Goal: Information Seeking & Learning: Learn about a topic

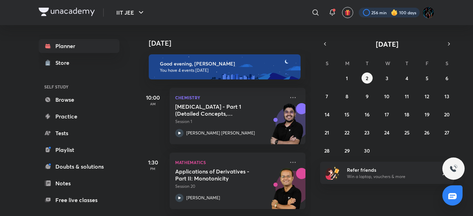
click at [372, 13] on div at bounding box center [389, 13] width 61 height 10
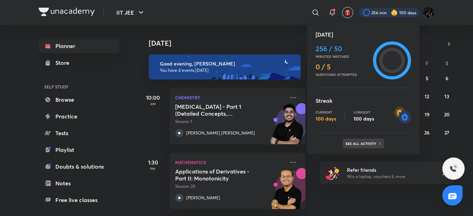
click at [359, 143] on p "See all activity" at bounding box center [361, 143] width 32 height 4
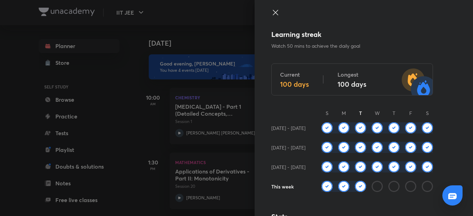
click at [196, 55] on div at bounding box center [236, 108] width 473 height 216
